Goal: Task Accomplishment & Management: Manage account settings

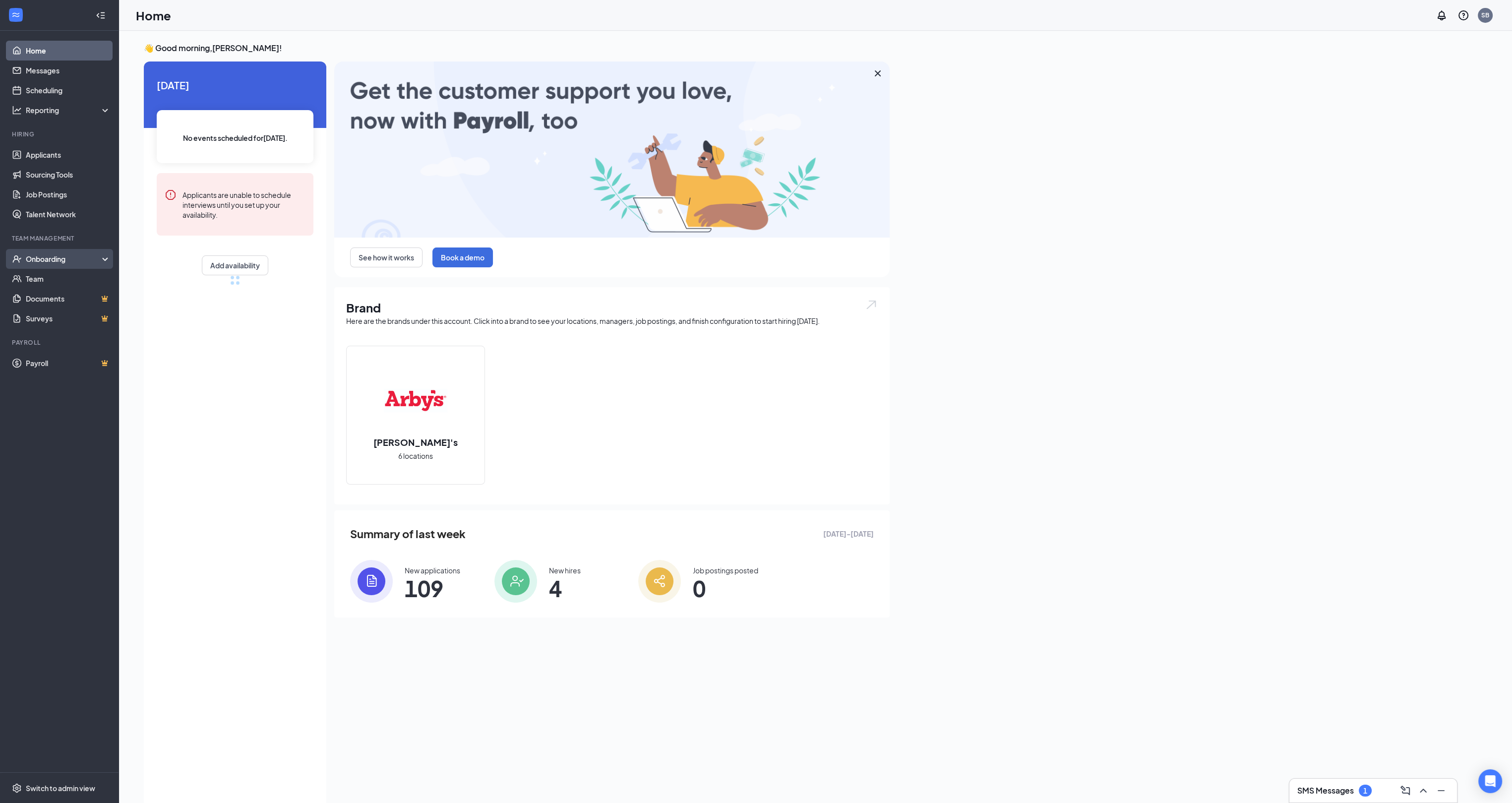
click at [38, 260] on div "Onboarding" at bounding box center [64, 258] width 76 height 10
click at [524, 584] on img at bounding box center [516, 581] width 42 height 42
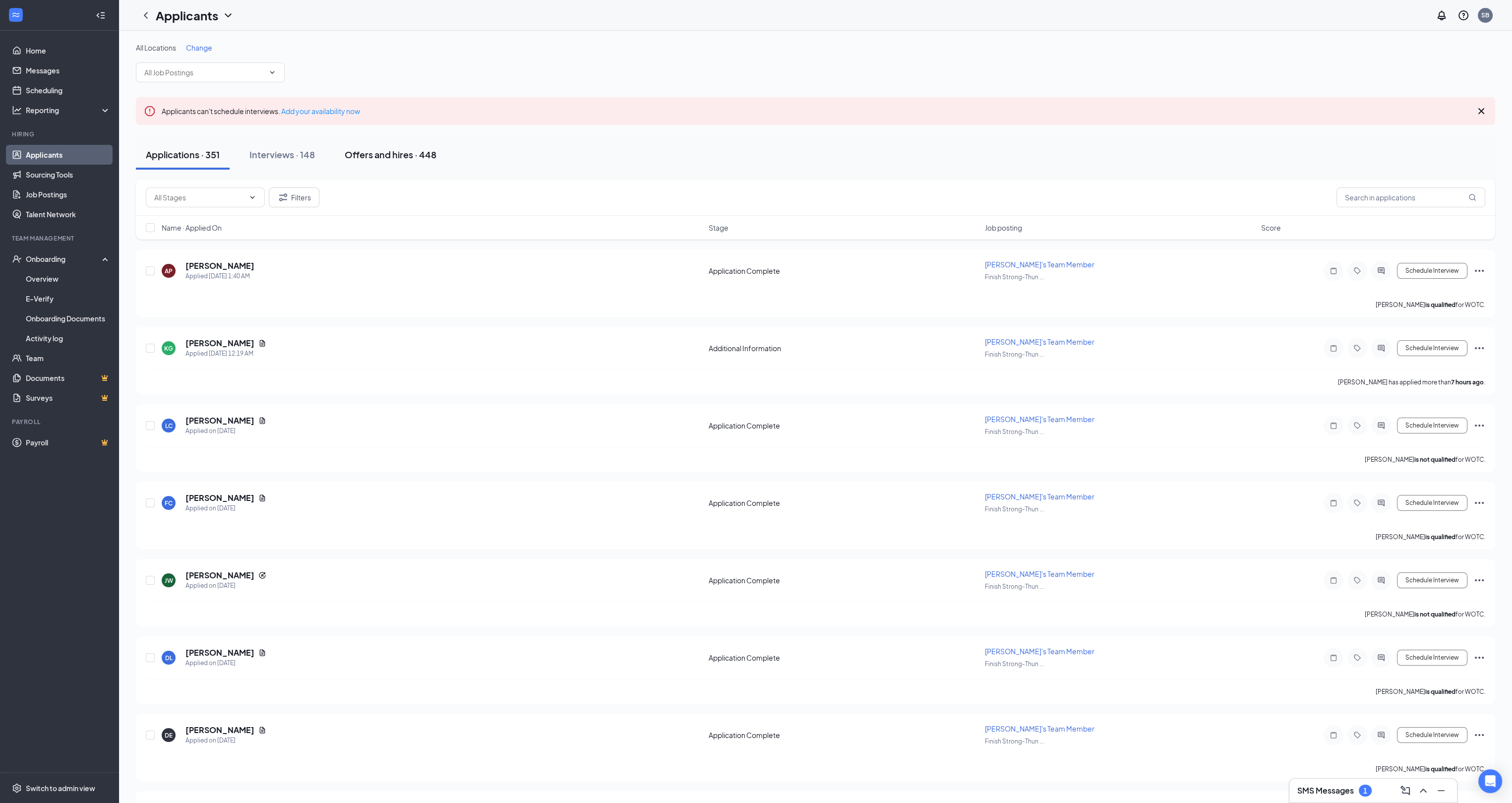
click at [383, 157] on div "Offers and hires · 448" at bounding box center [391, 154] width 92 height 12
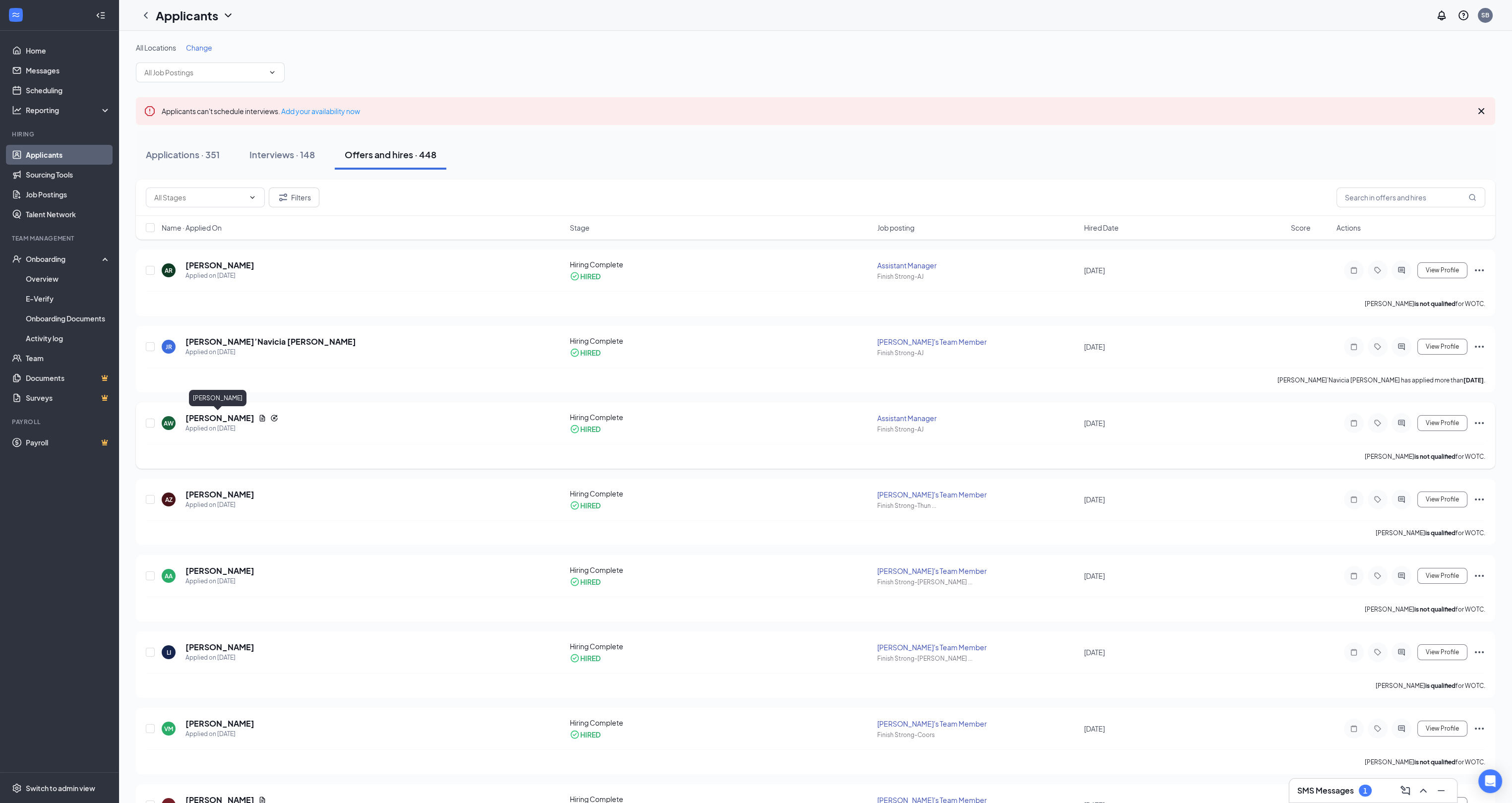
click at [220, 419] on h5 "[PERSON_NAME]" at bounding box center [219, 418] width 69 height 11
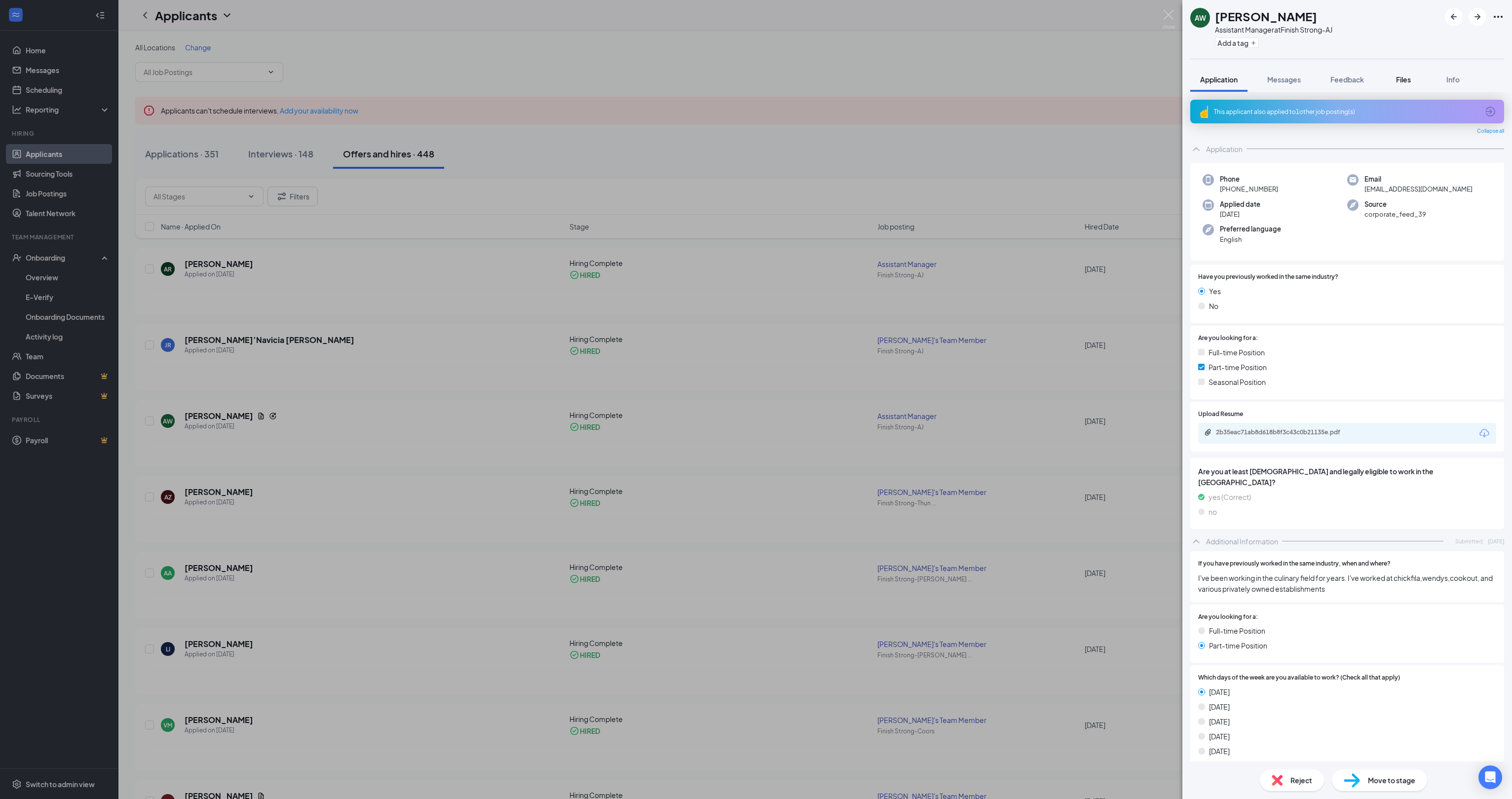
click at [1409, 83] on span "Files" at bounding box center [1403, 79] width 15 height 9
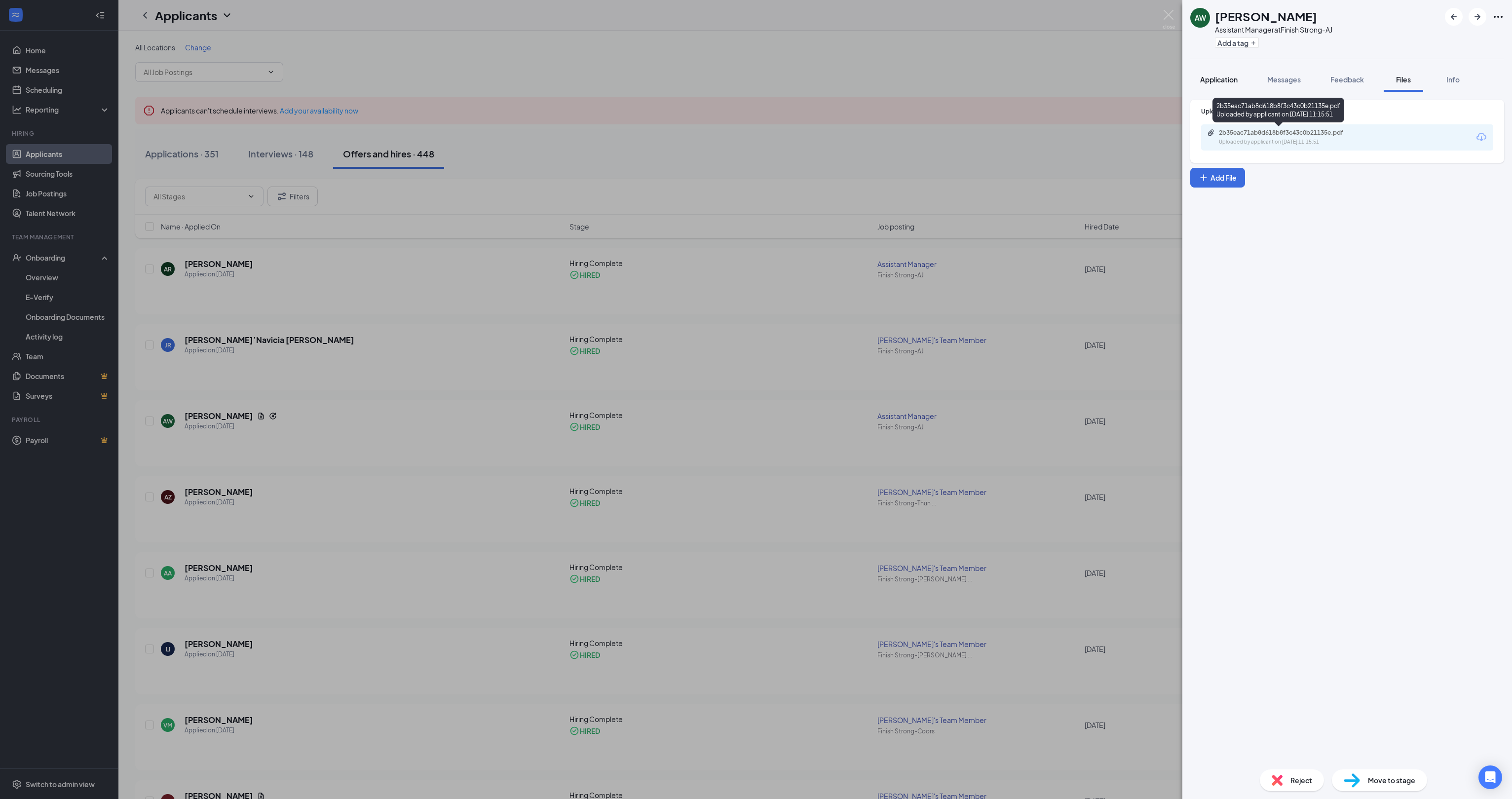
click at [1228, 85] on button "Application" at bounding box center [1219, 79] width 58 height 25
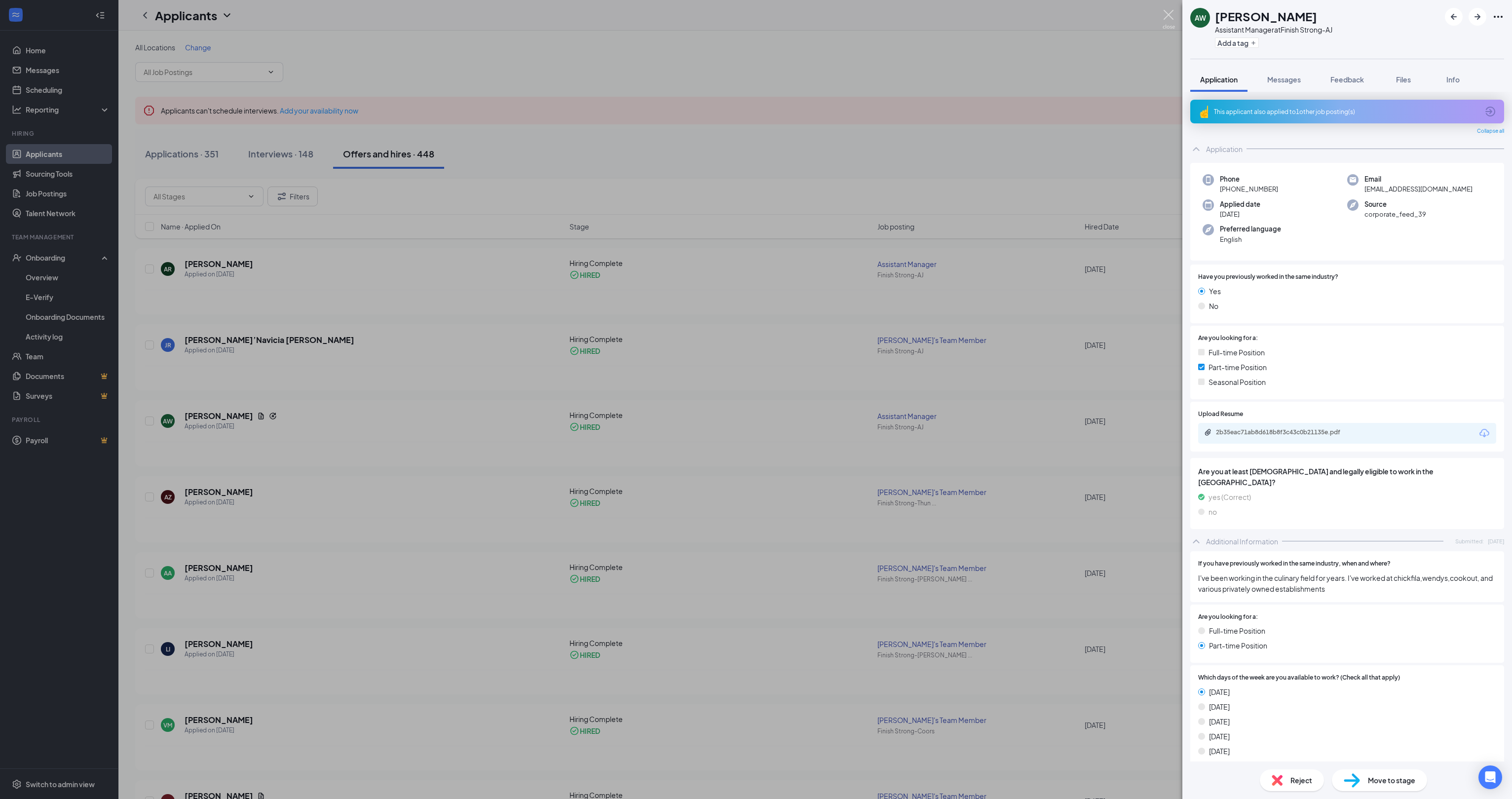
click at [1170, 14] on img at bounding box center [1169, 19] width 12 height 19
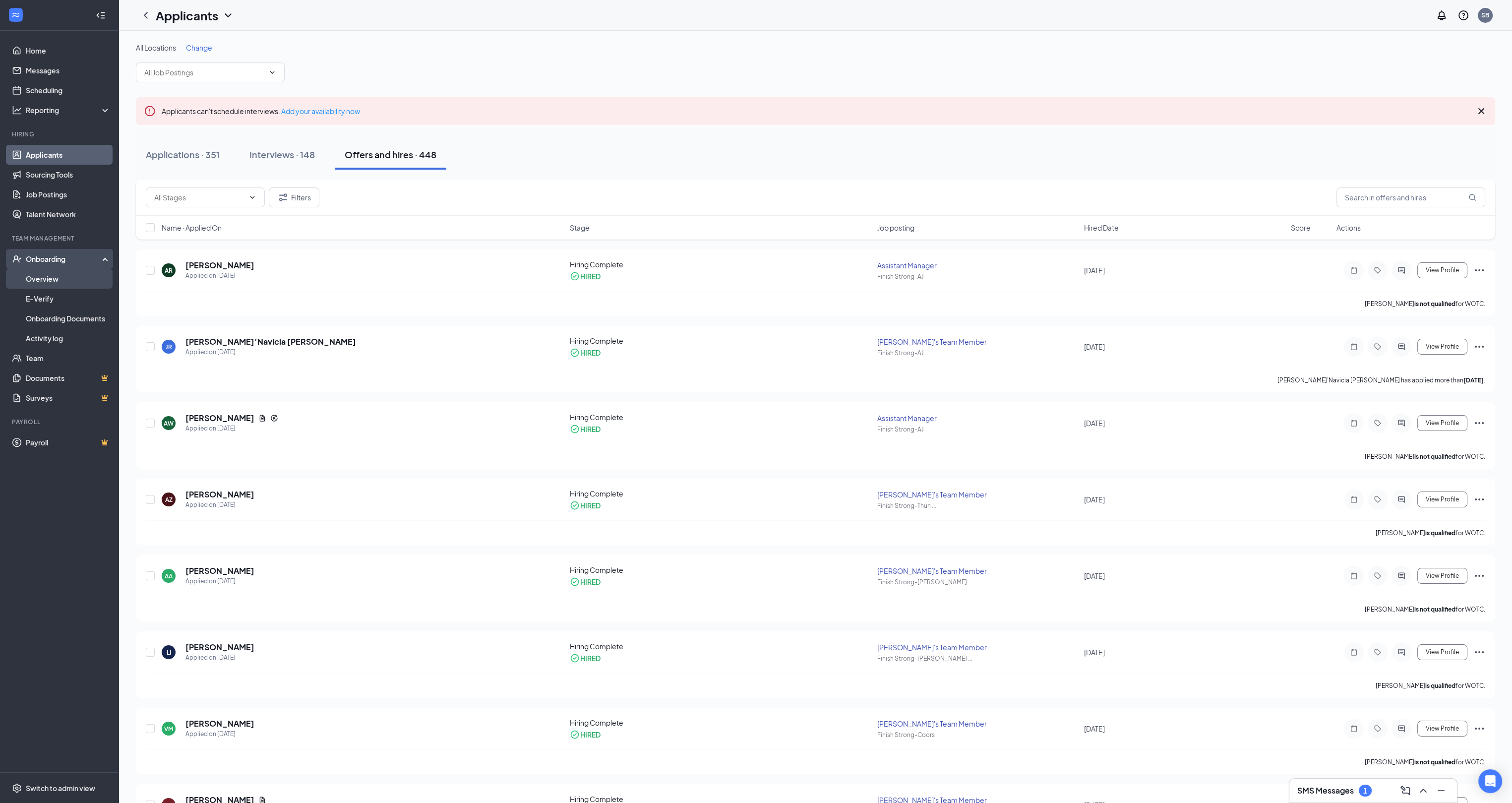
click at [49, 280] on link "Overview" at bounding box center [68, 279] width 85 height 20
click at [48, 306] on link "E-Verify" at bounding box center [68, 299] width 85 height 20
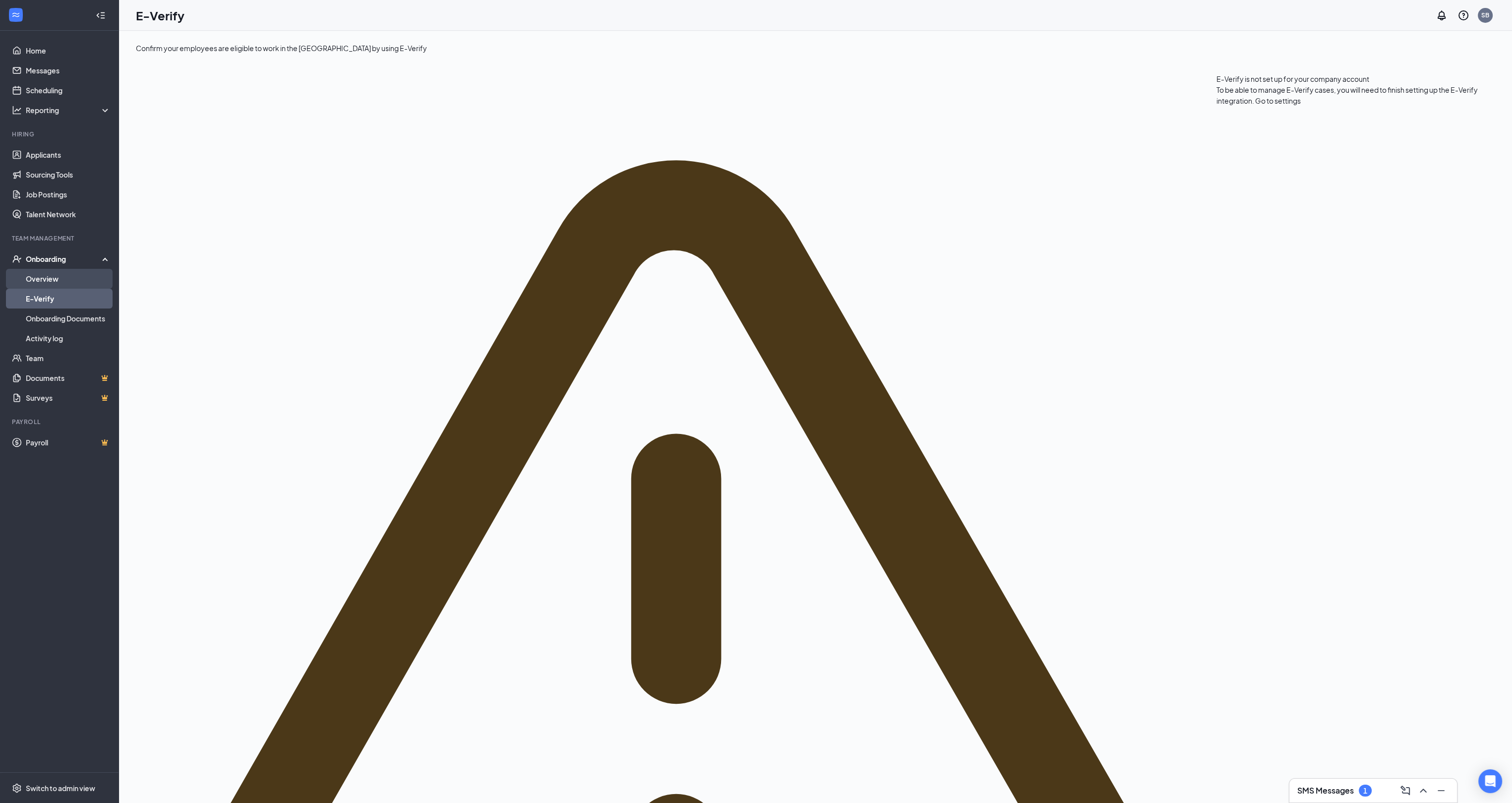
click at [34, 278] on link "Overview" at bounding box center [68, 279] width 85 height 20
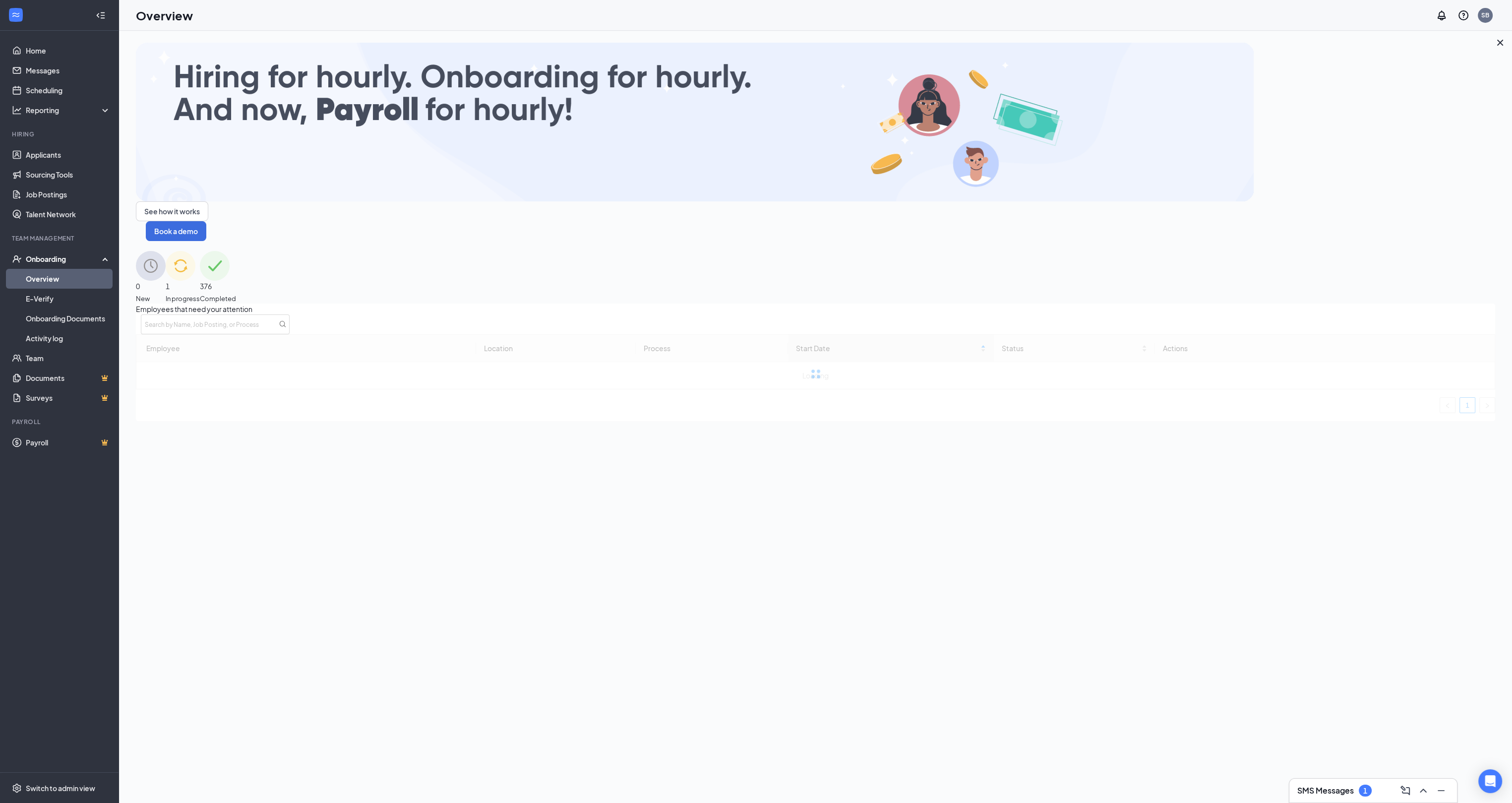
click at [236, 251] on div "376 Completed" at bounding box center [218, 277] width 36 height 53
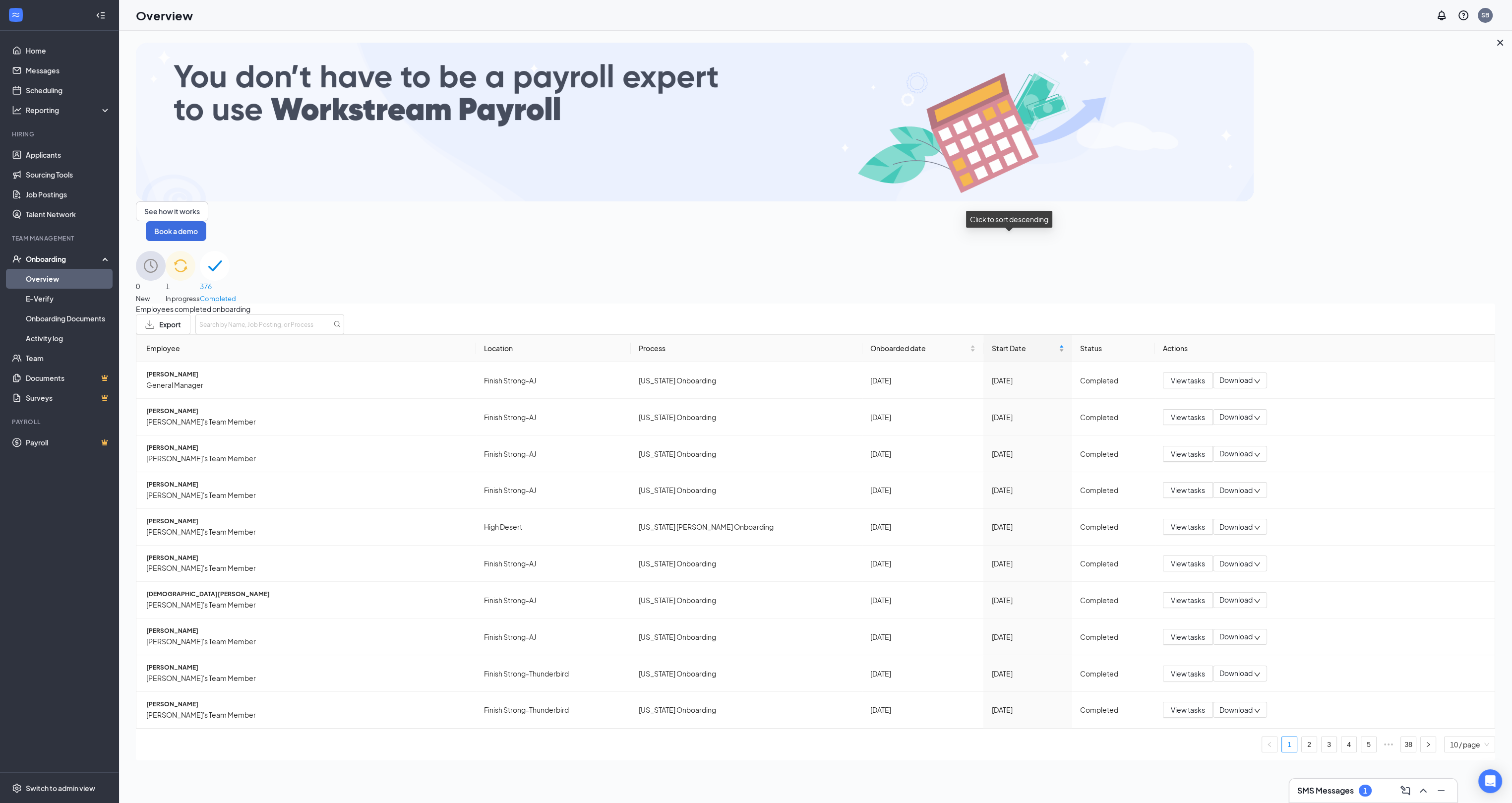
click at [1048, 343] on div "Start Date" at bounding box center [1028, 348] width 73 height 11
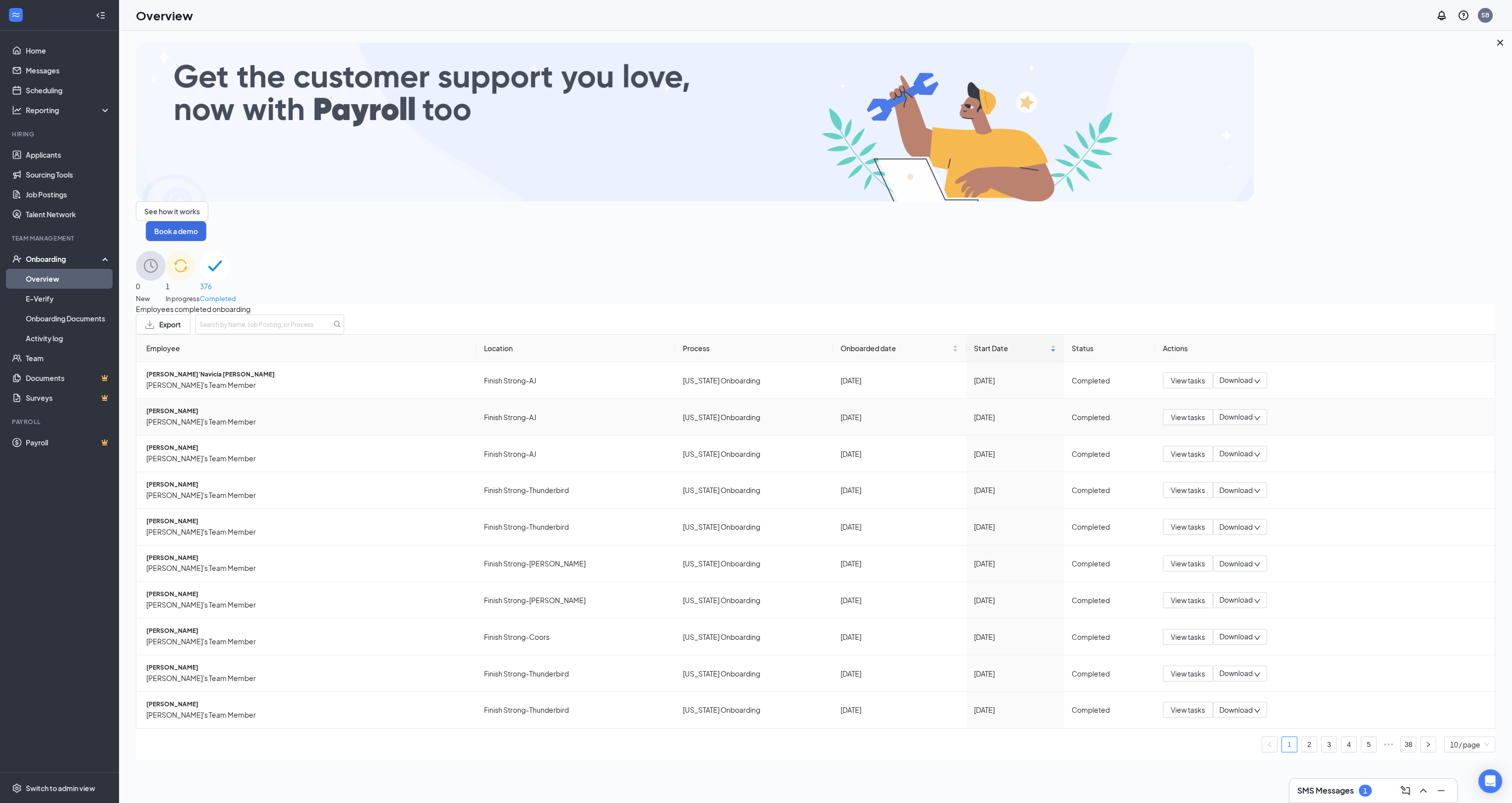
click at [1244, 412] on span "Download" at bounding box center [1236, 417] width 33 height 11
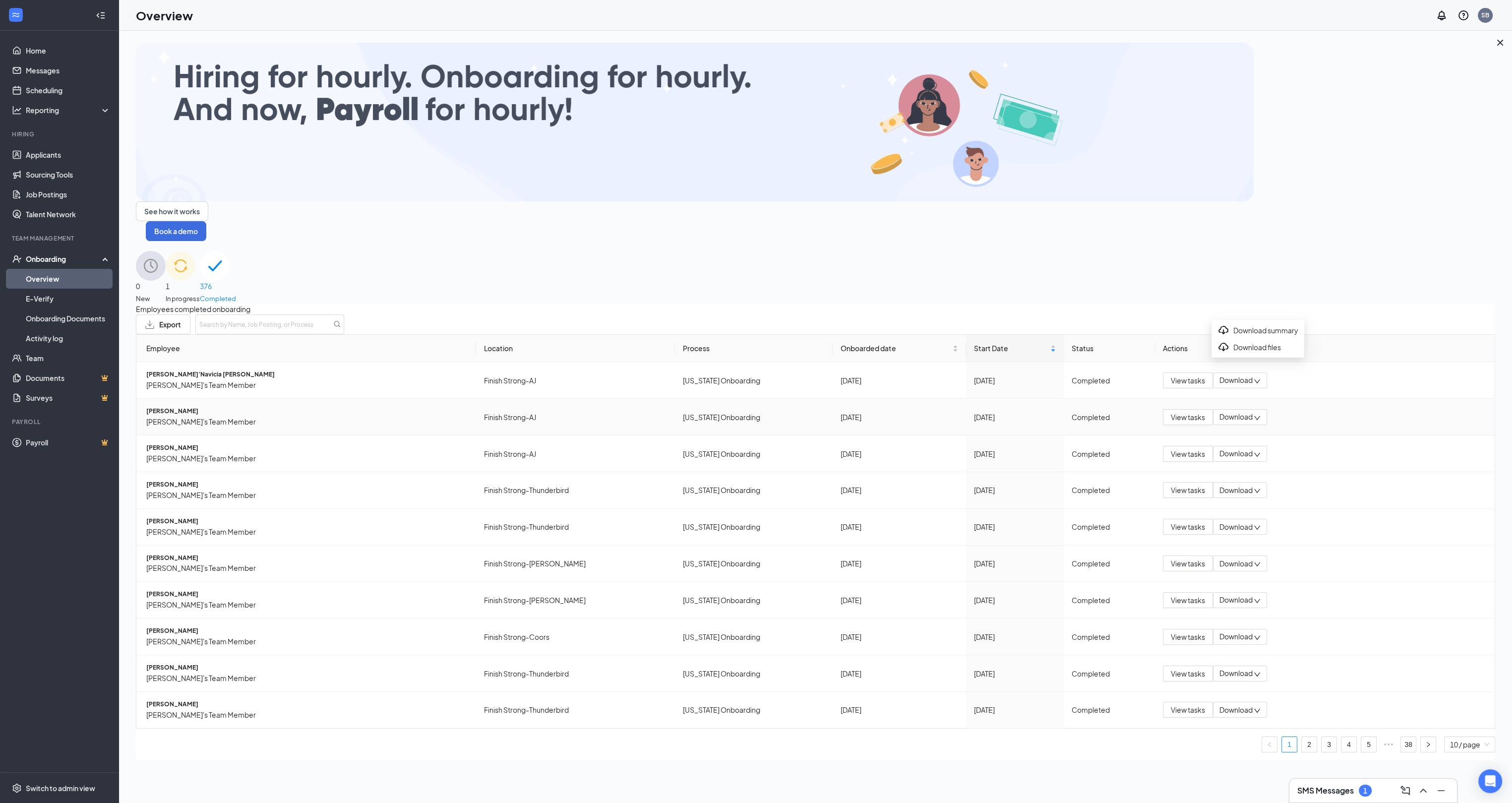
click at [169, 407] on span "[PERSON_NAME]" at bounding box center [307, 411] width 322 height 9
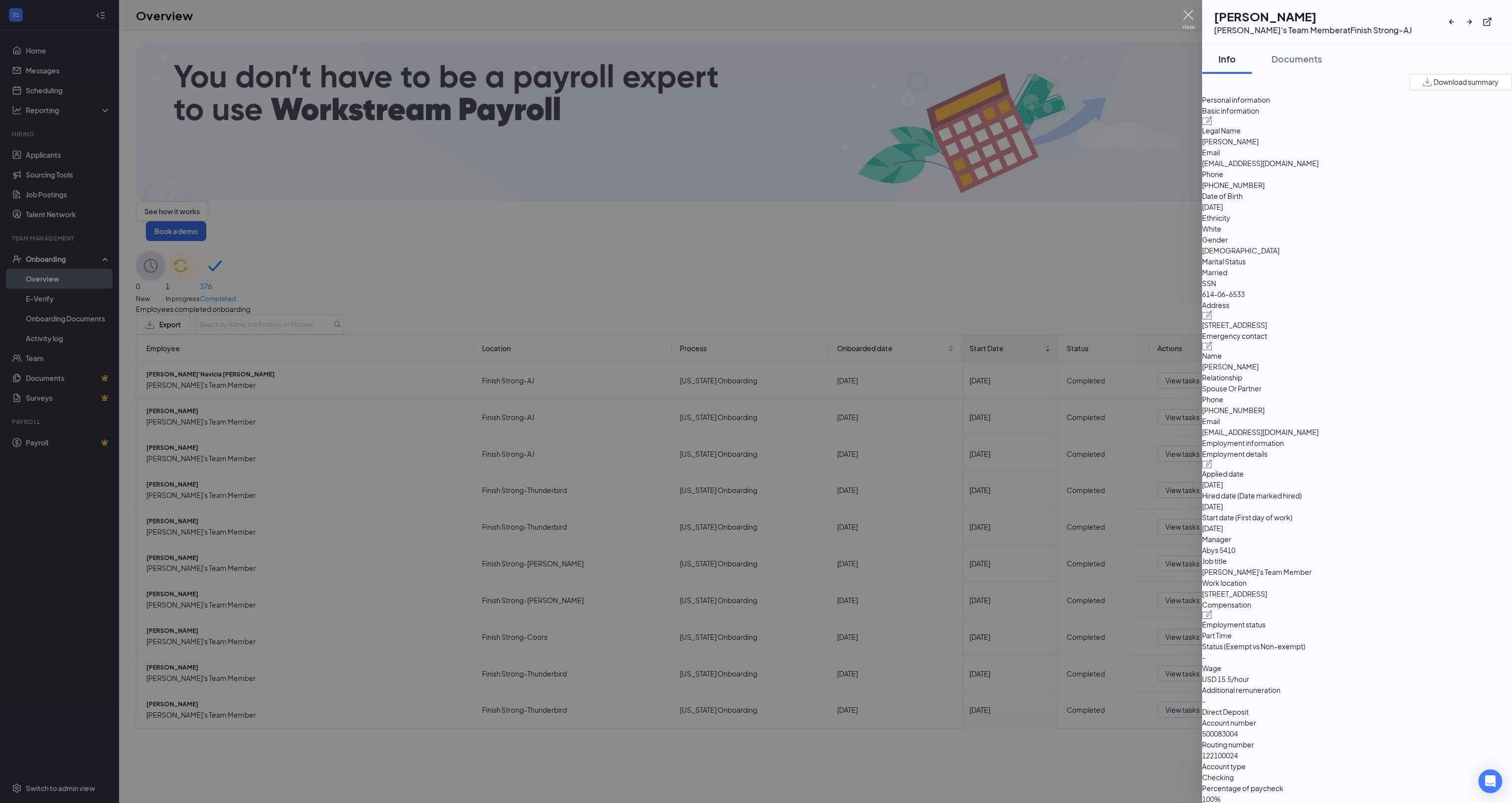
click at [1192, 15] on img at bounding box center [1188, 19] width 12 height 19
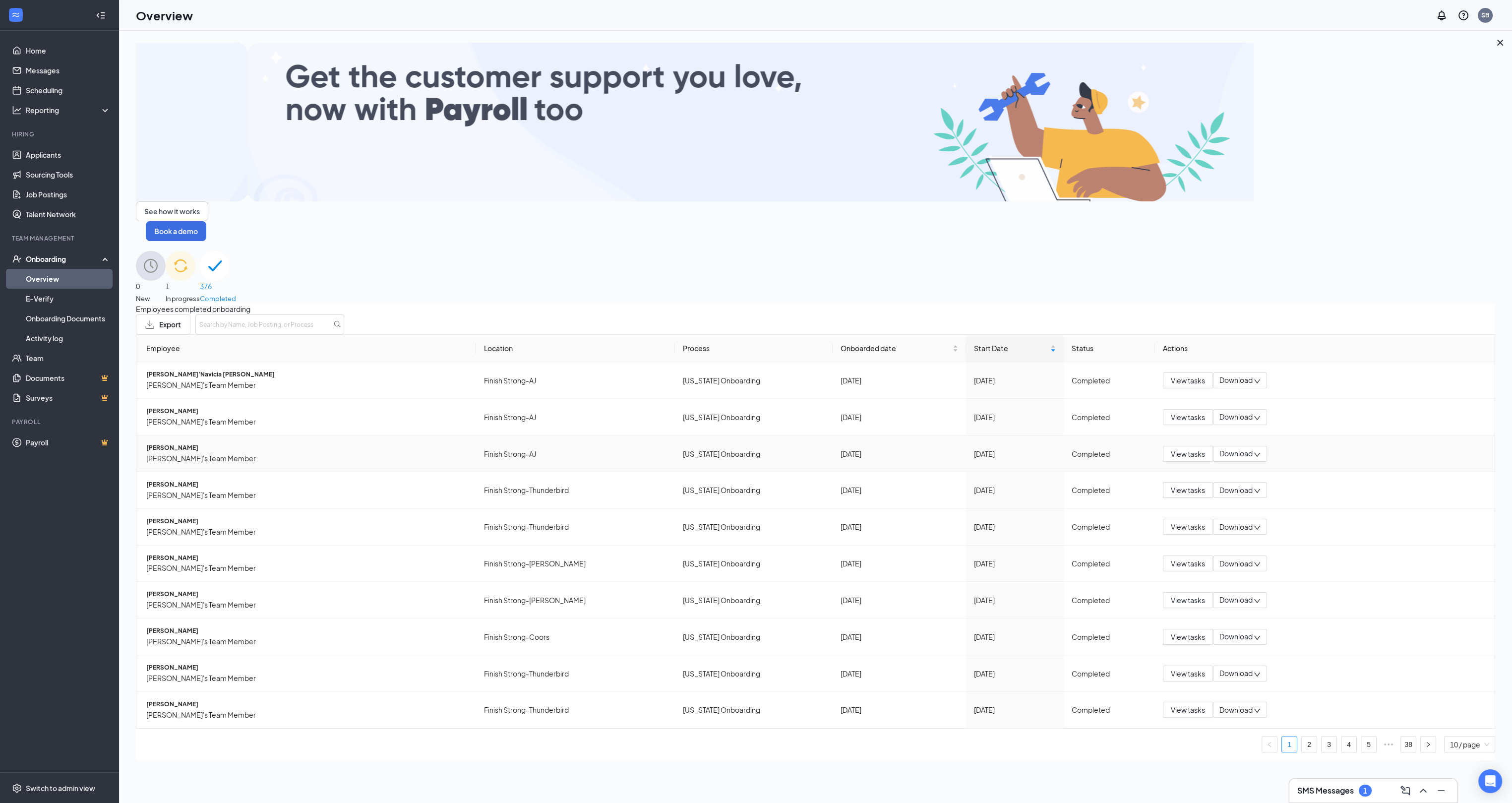
click at [170, 444] on span "[PERSON_NAME]" at bounding box center [307, 448] width 322 height 9
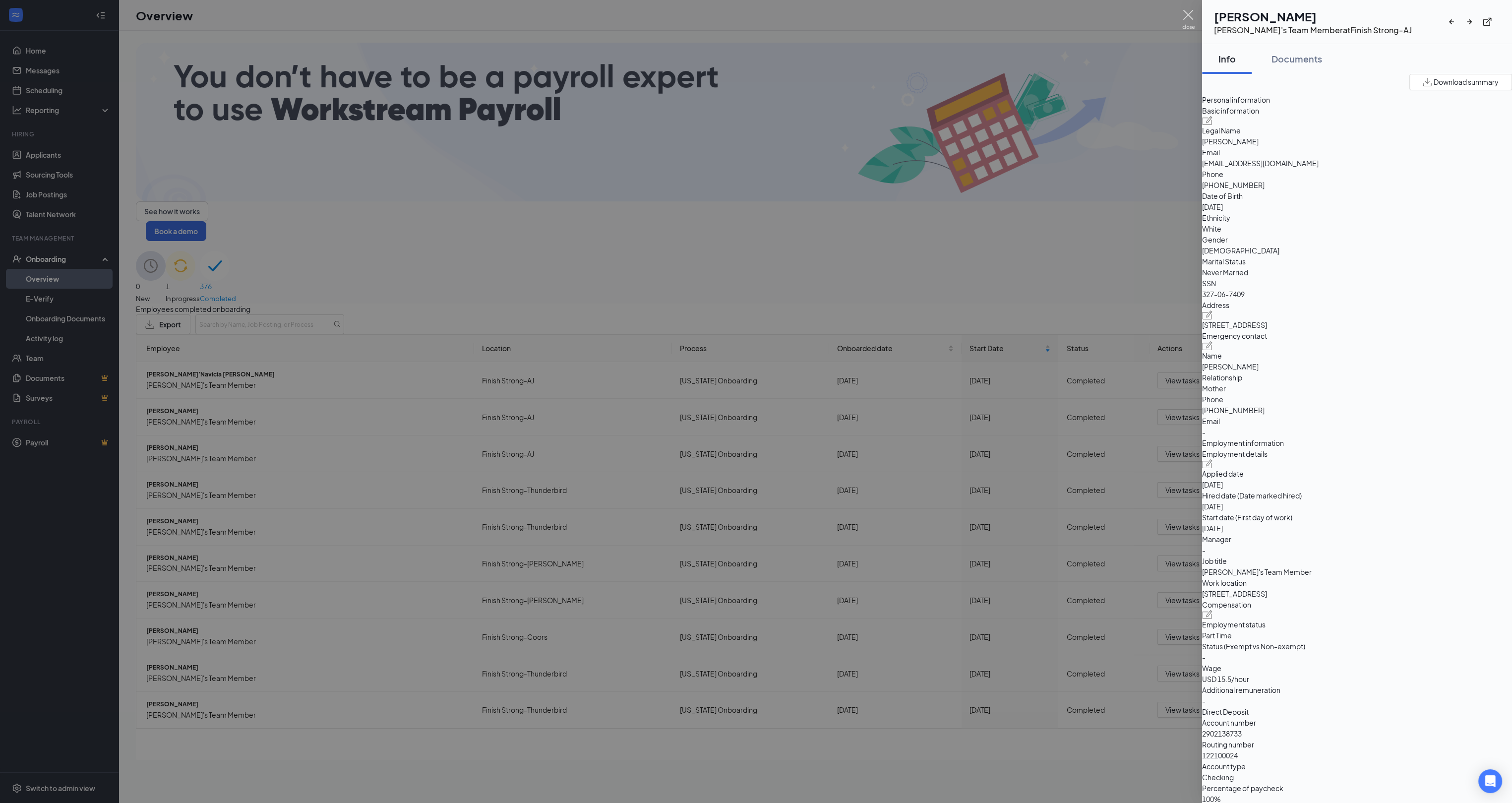
click at [1188, 19] on img at bounding box center [1188, 19] width 12 height 19
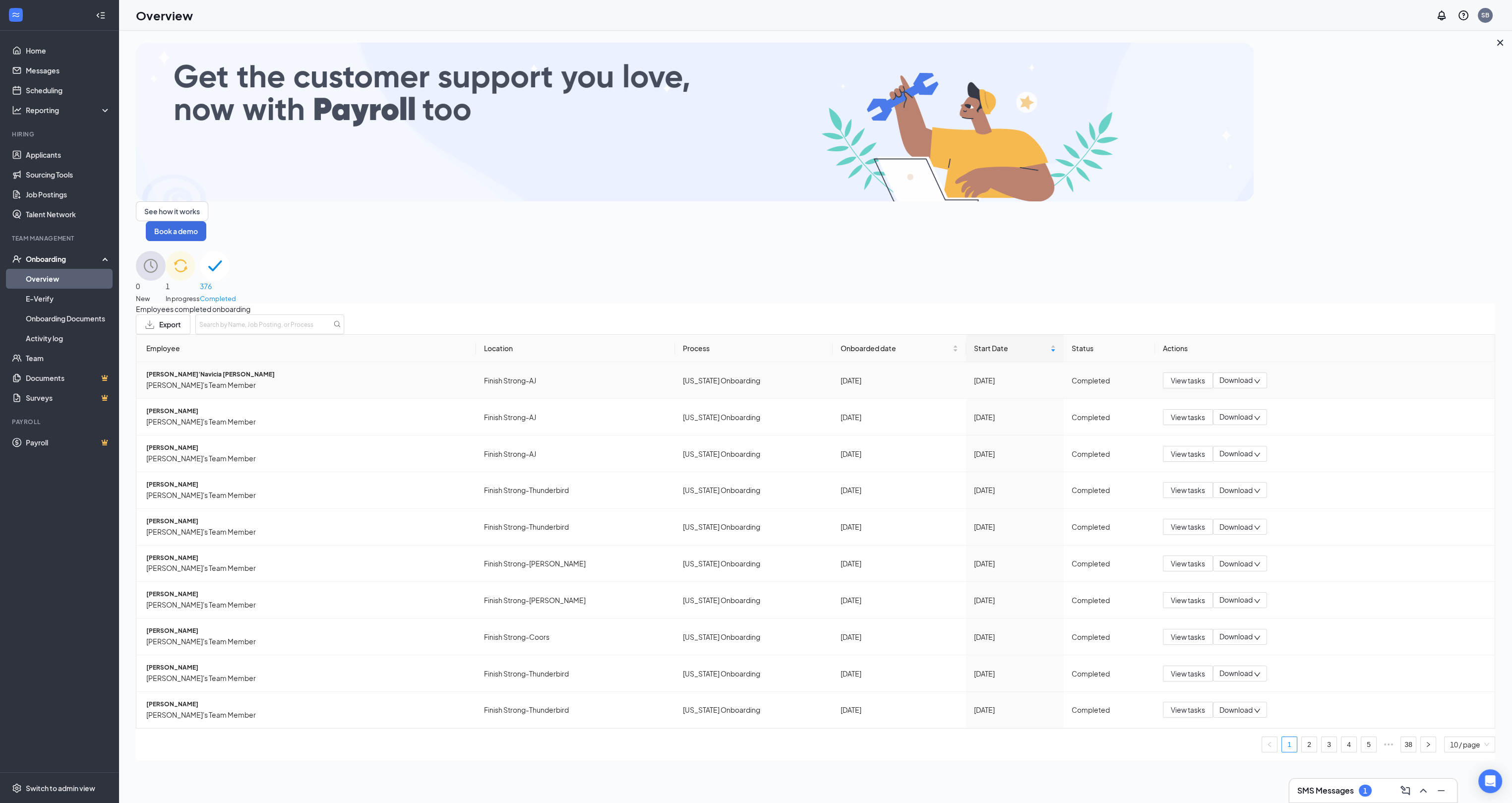
click at [195, 370] on span "[PERSON_NAME]’Navicia [PERSON_NAME]" at bounding box center [307, 375] width 322 height 9
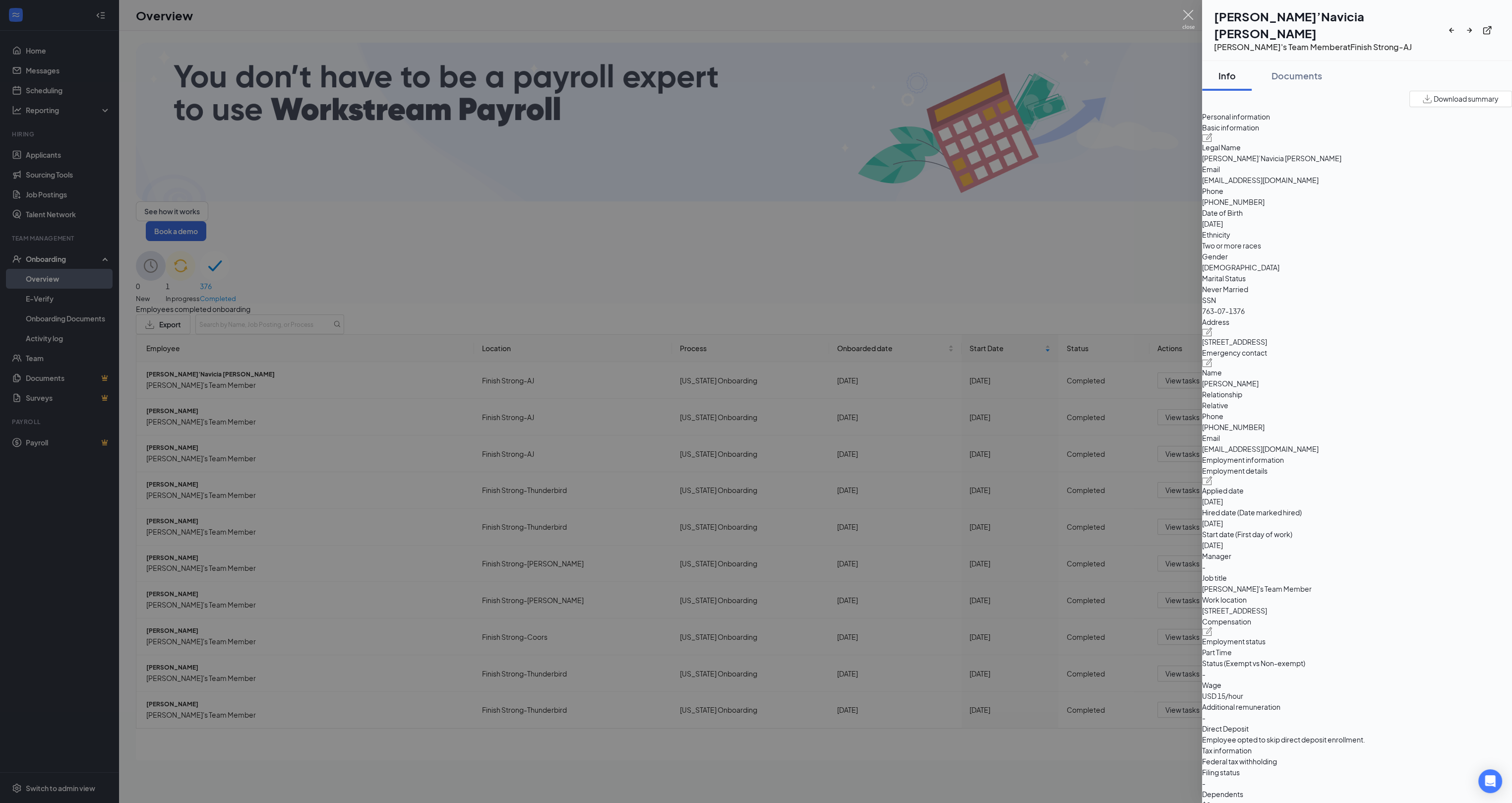
click at [1185, 20] on img at bounding box center [1188, 19] width 12 height 19
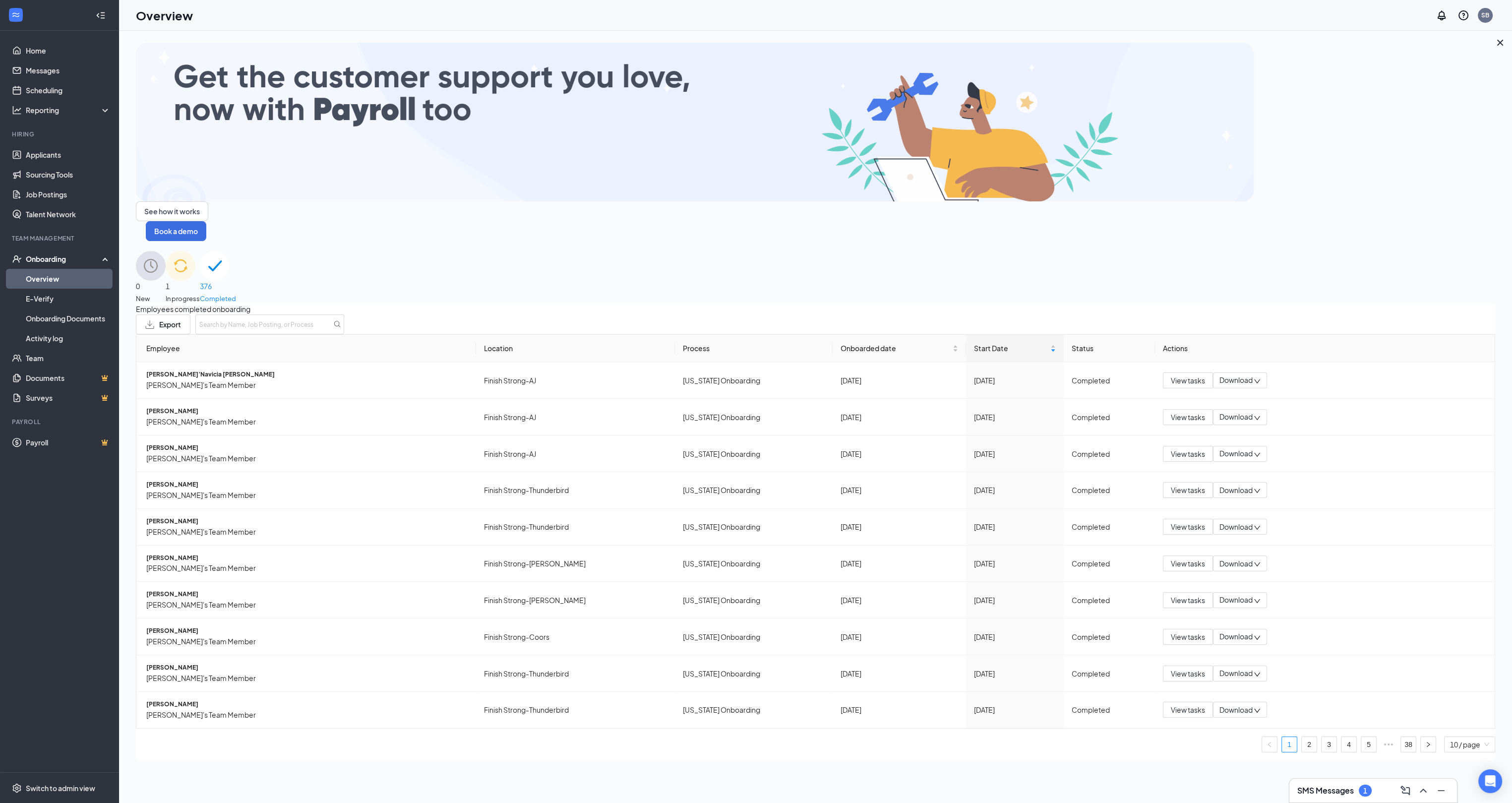
click at [200, 251] on div "1 In progress" at bounding box center [183, 277] width 34 height 53
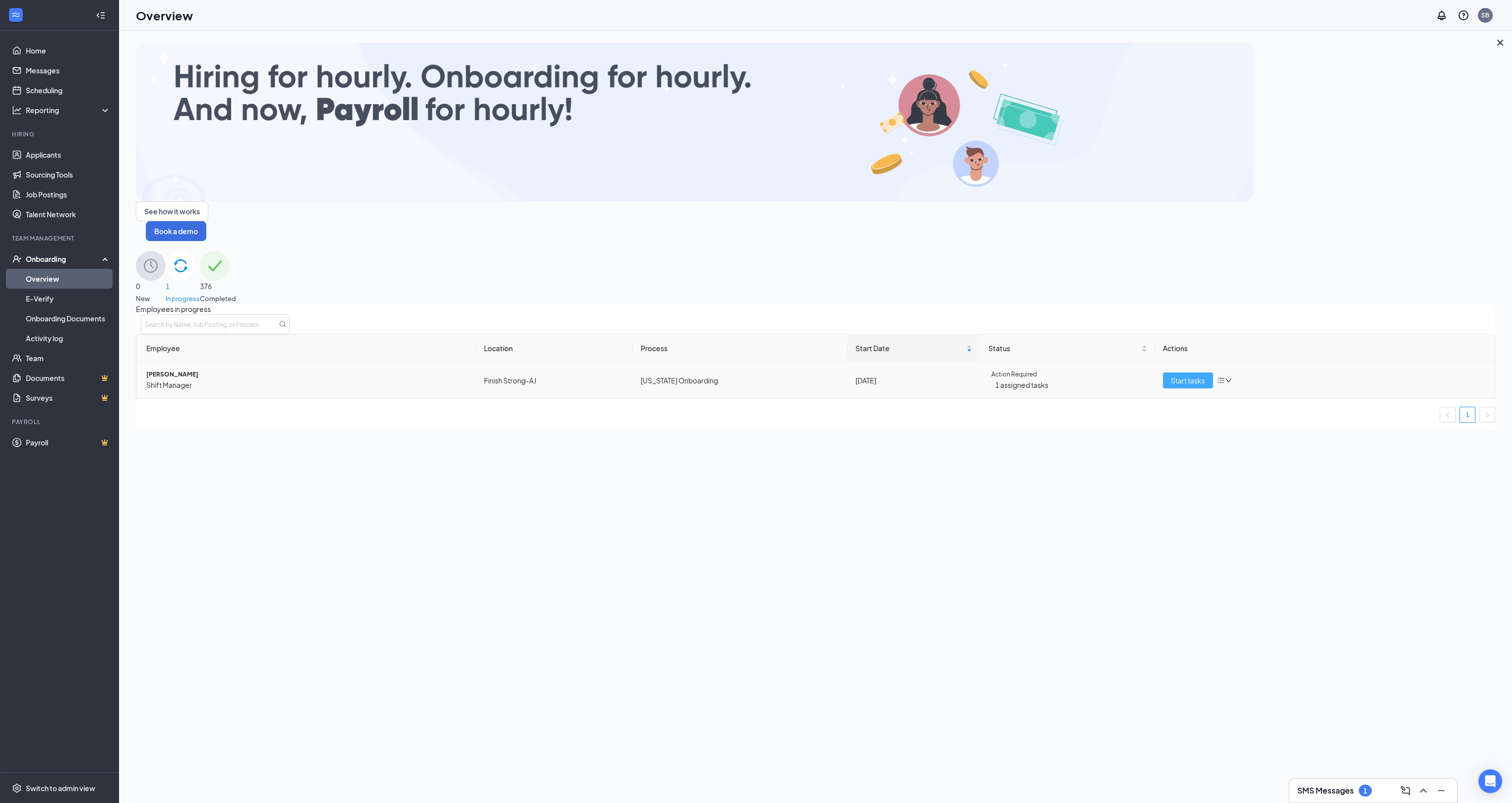
click at [1191, 375] on span "Start tasks" at bounding box center [1188, 381] width 34 height 11
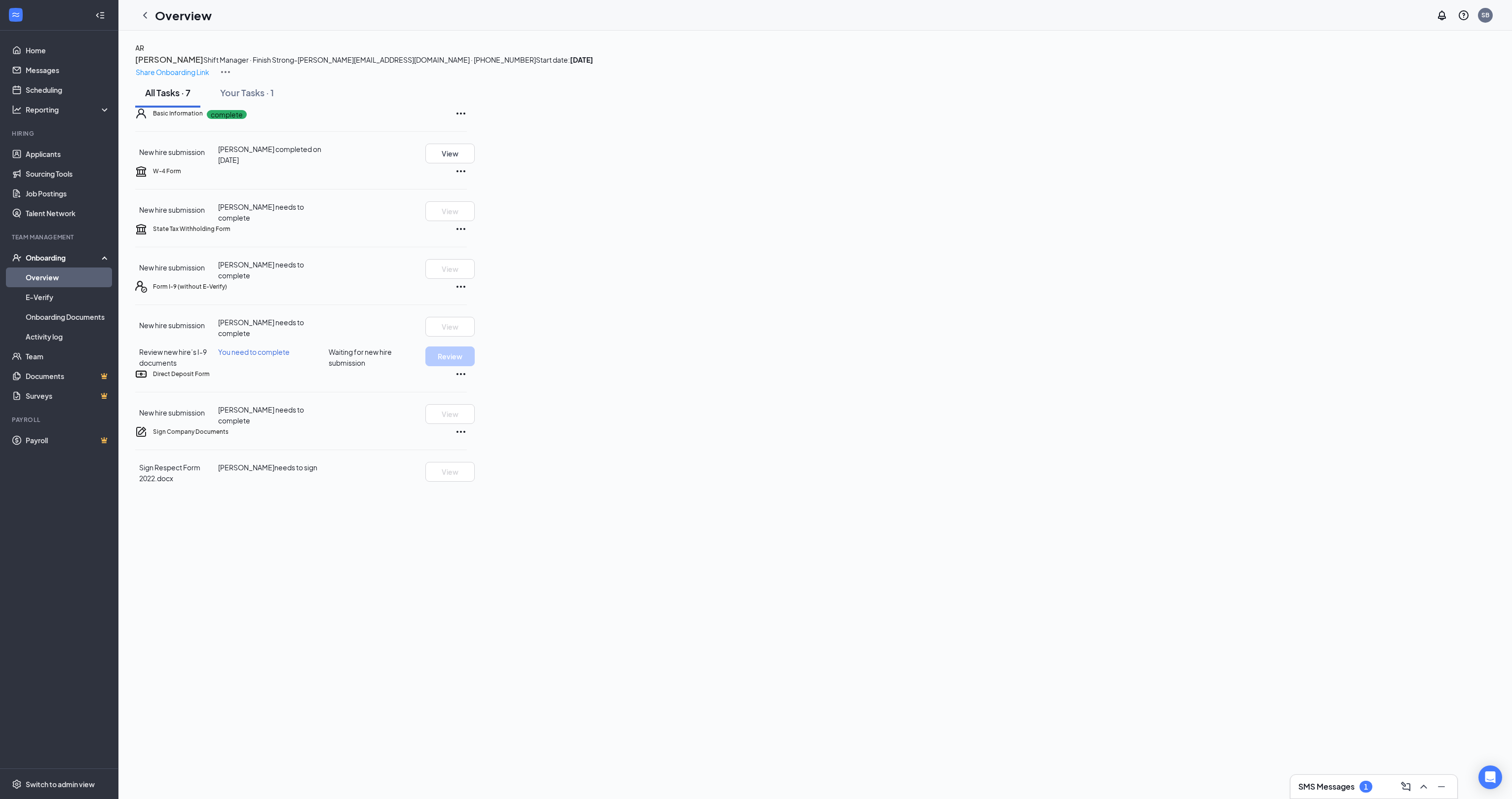
click at [1338, 787] on h3 "SMS Messages" at bounding box center [1327, 787] width 56 height 11
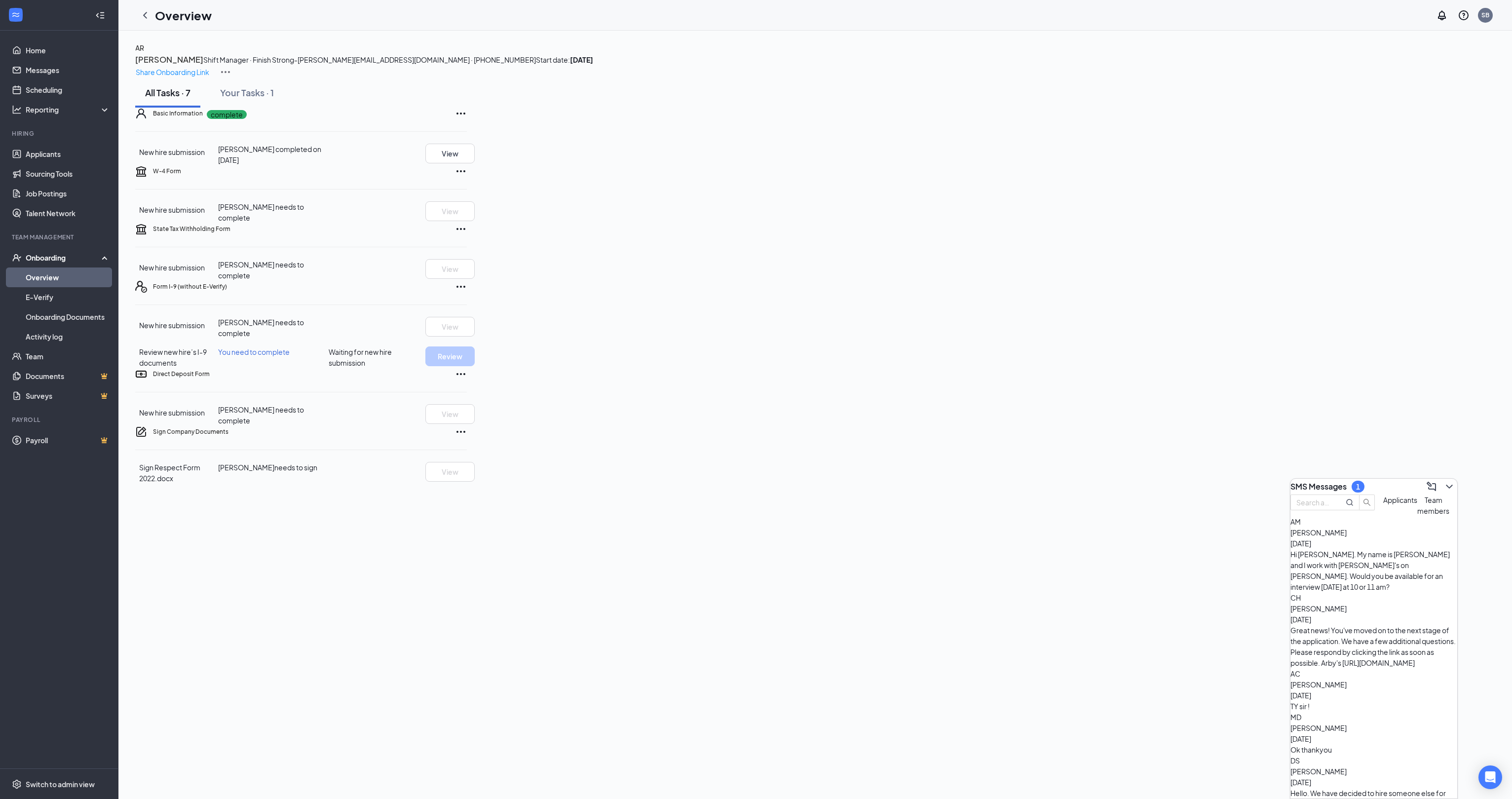
click at [1346, 604] on span "[PERSON_NAME]" at bounding box center [1319, 608] width 56 height 9
click at [1373, 549] on div "[PERSON_NAME] [DATE]" at bounding box center [1374, 538] width 167 height 22
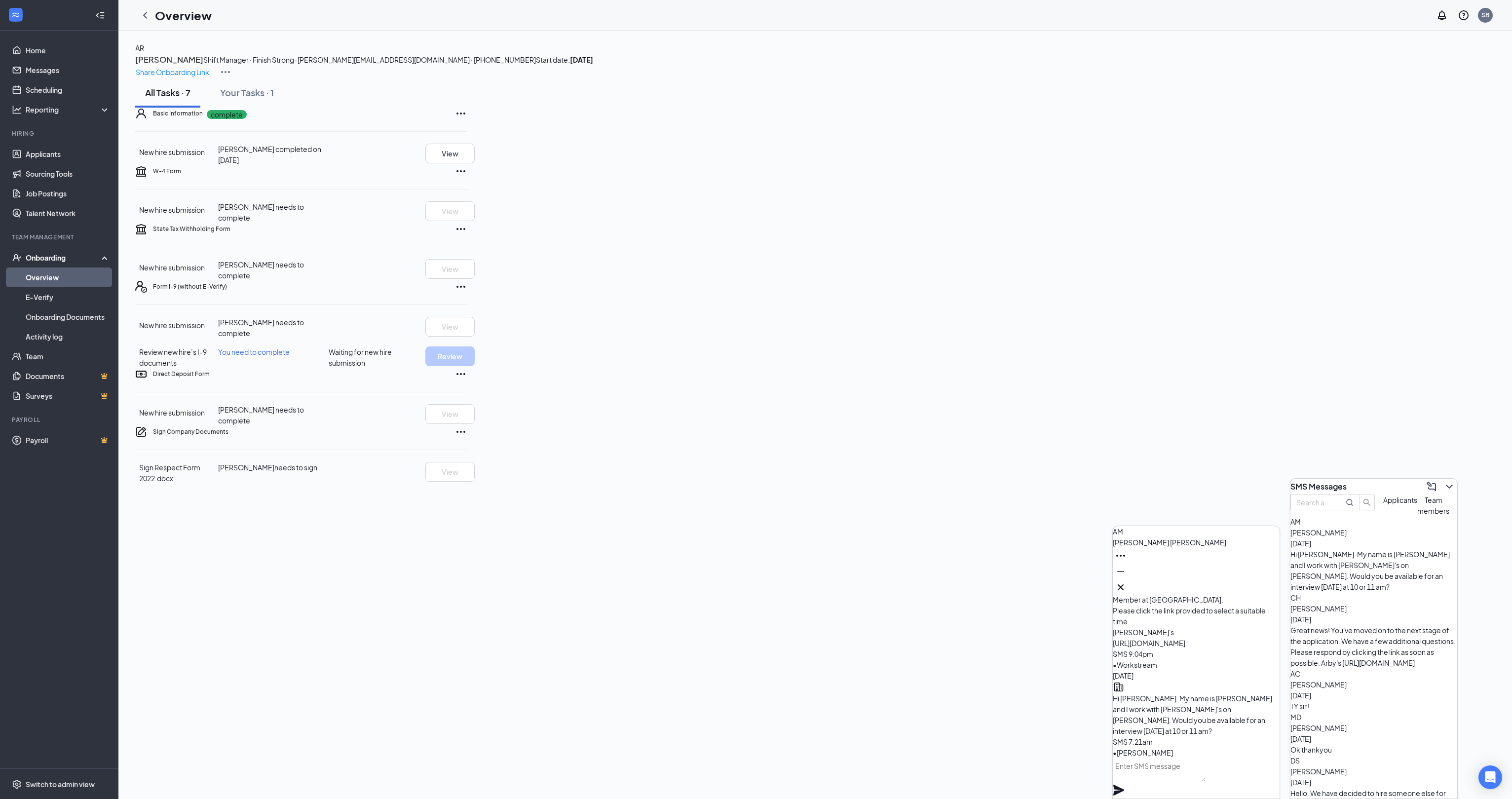
click at [1391, 417] on div "AR [PERSON_NAME] Shift Manager · Finish Strong-AJ [EMAIL_ADDRESS][DOMAIN_NAME] …" at bounding box center [815, 263] width 1360 height 441
click at [1126, 584] on icon "Cross" at bounding box center [1120, 587] width 12 height 12
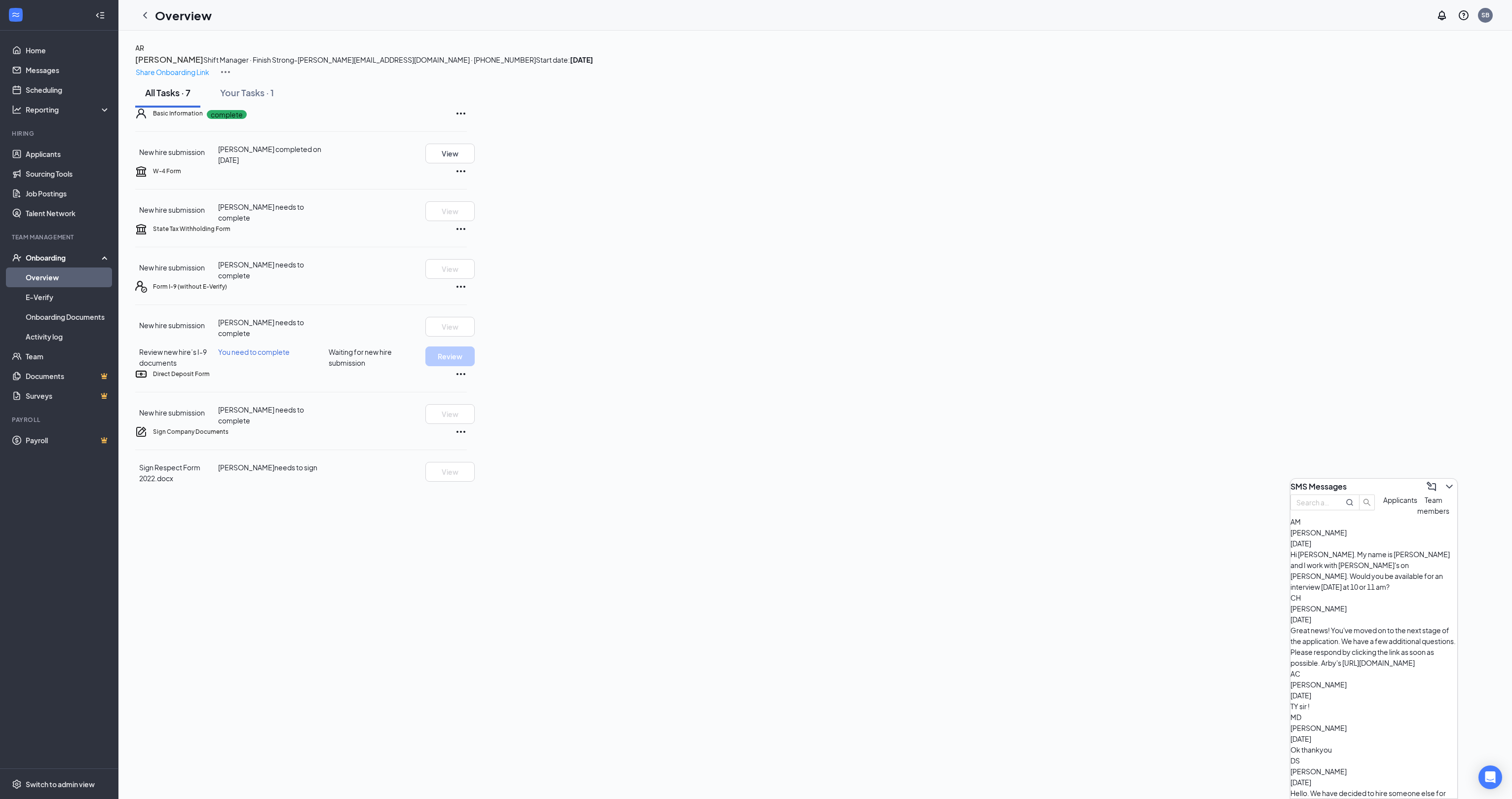
click at [1333, 376] on div "AR [PERSON_NAME] Shift Manager · Finish Strong-AJ [EMAIL_ADDRESS][DOMAIN_NAME] …" at bounding box center [815, 263] width 1360 height 441
click at [41, 46] on link "Home" at bounding box center [68, 50] width 85 height 20
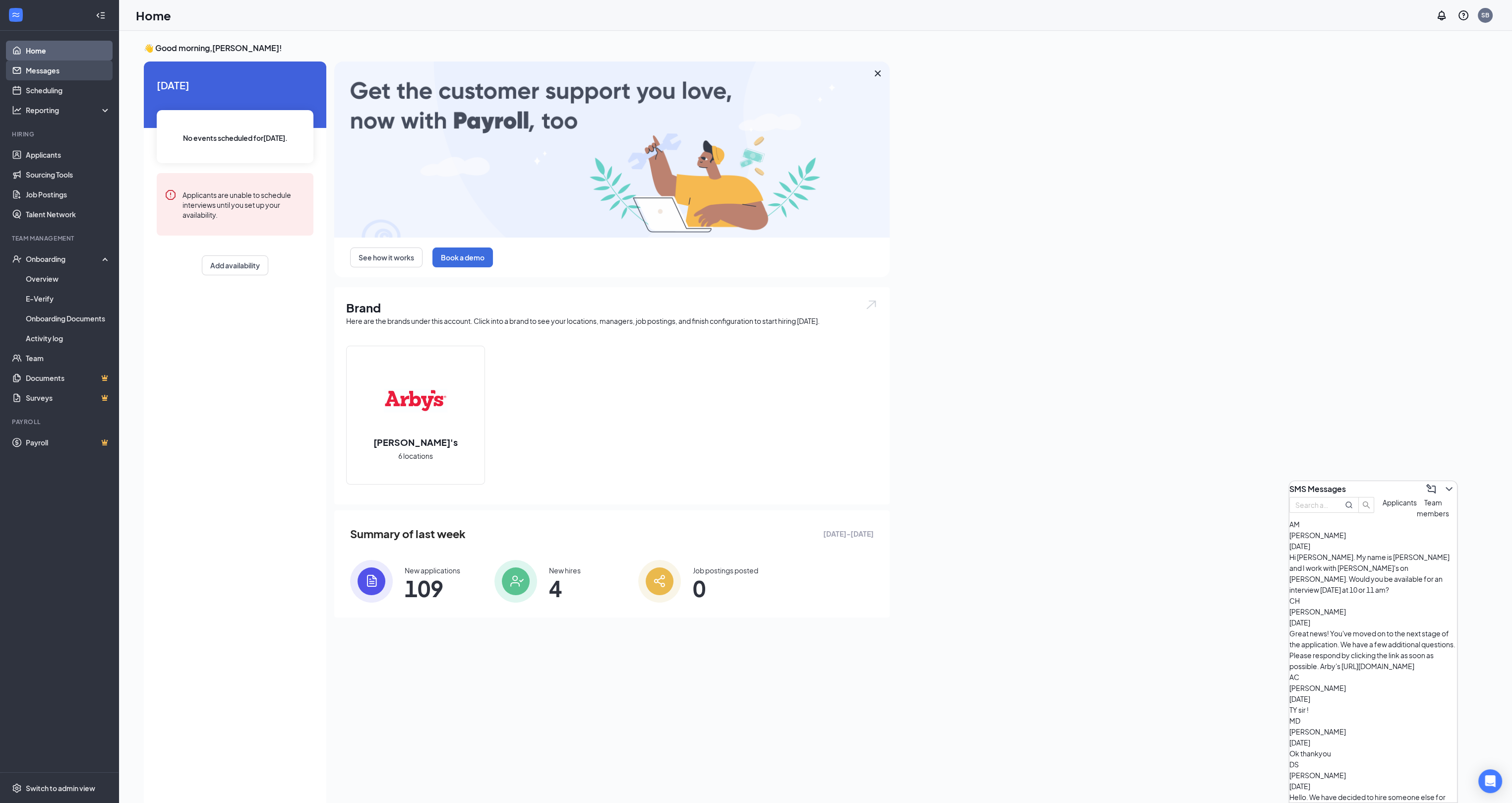
click at [33, 71] on link "Messages" at bounding box center [68, 71] width 85 height 20
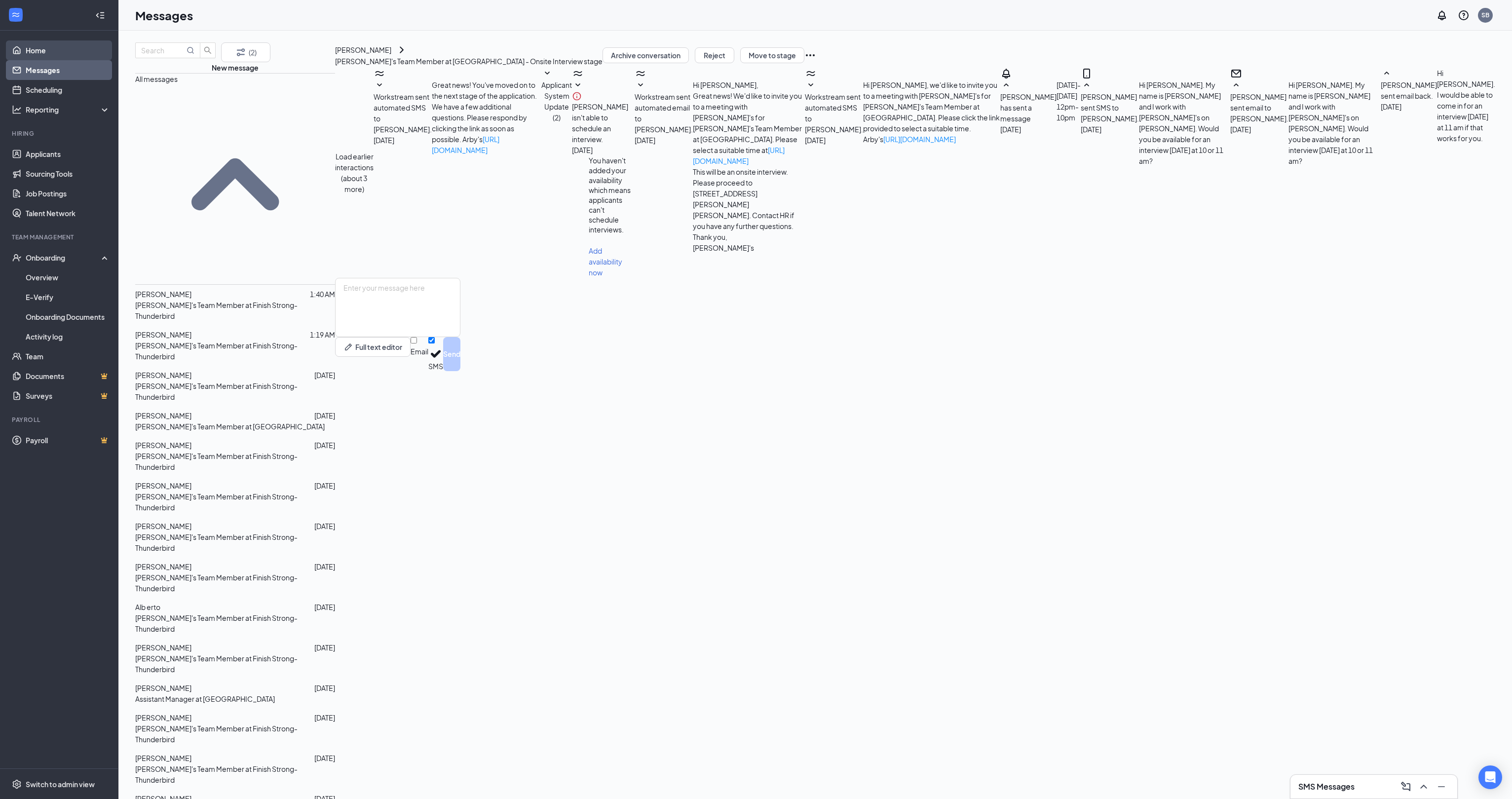
click at [30, 49] on link "Home" at bounding box center [68, 50] width 85 height 20
